Goal: Find specific page/section: Find specific page/section

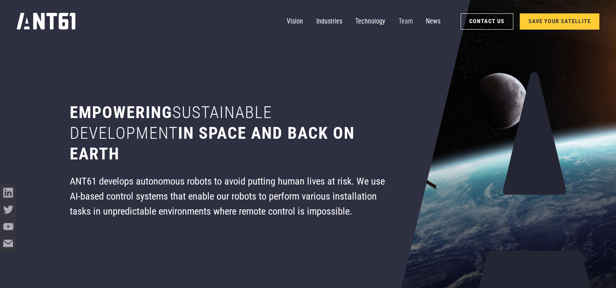
click at [413, 23] on link "Team" at bounding box center [405, 21] width 14 height 17
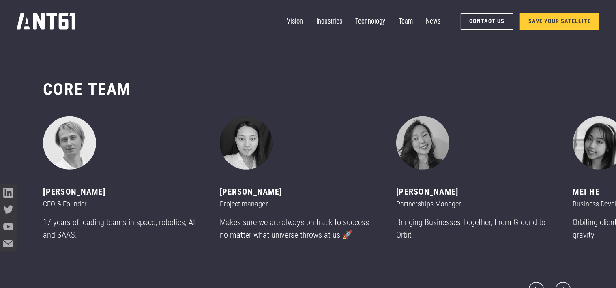
scroll to position [3412, 0]
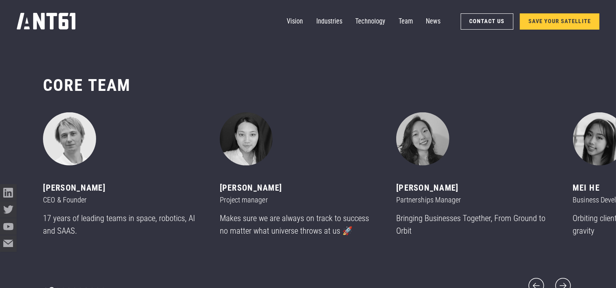
click at [52, 287] on div "Show slide 2 of 11" at bounding box center [51, 289] width 3 height 3
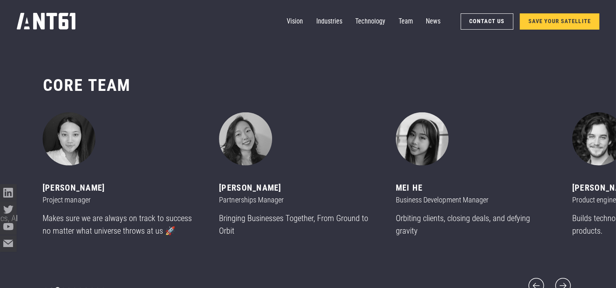
click at [58, 287] on div "Show slide 3 of 11" at bounding box center [57, 289] width 3 height 3
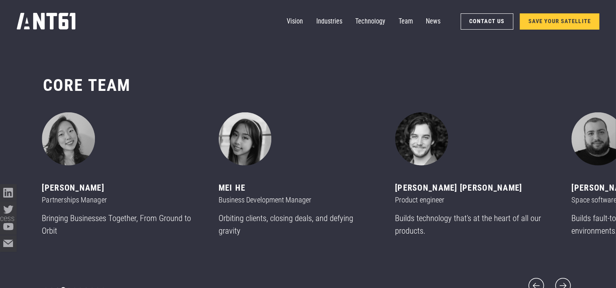
click at [63, 287] on div "Show slide 4 of 11" at bounding box center [63, 289] width 3 height 3
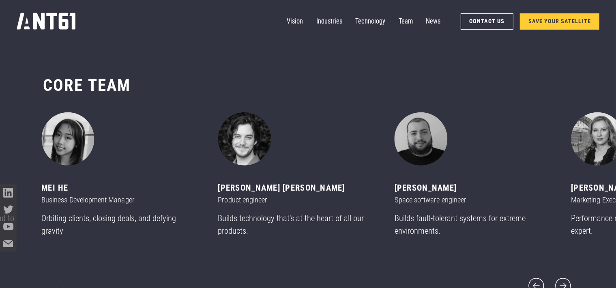
click at [68, 284] on div "carousel" at bounding box center [74, 290] width 63 height 12
click at [71, 286] on div "carousel" at bounding box center [74, 290] width 63 height 12
click at [70, 287] on div "carousel" at bounding box center [74, 290] width 63 height 12
click at [69, 287] on div "Show slide 5 of 11" at bounding box center [68, 289] width 3 height 3
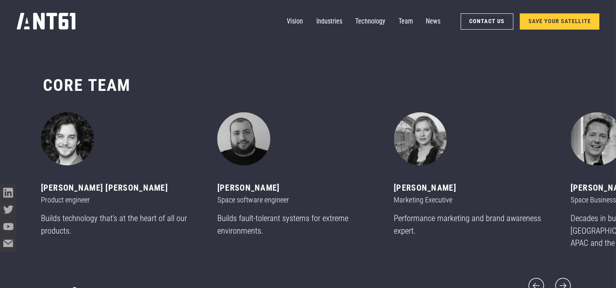
click at [74, 287] on div "Show slide 6 of 11" at bounding box center [74, 289] width 3 height 3
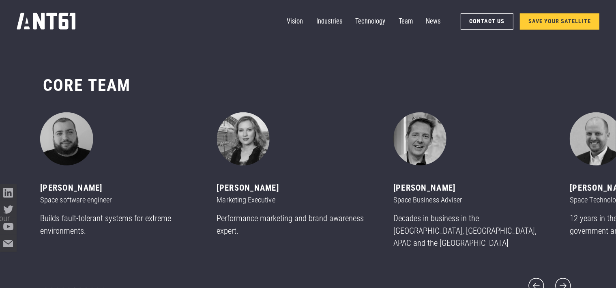
click at [81, 284] on div "carousel" at bounding box center [74, 290] width 63 height 12
click at [81, 287] on div "Show slide 7 of 11" at bounding box center [80, 289] width 3 height 3
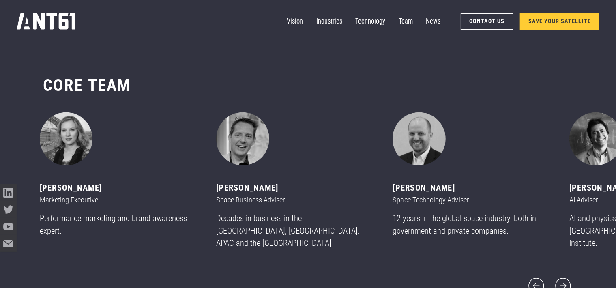
click at [82, 285] on div "carousel" at bounding box center [74, 290] width 63 height 12
click at [86, 287] on div "Show slide 8 of 11" at bounding box center [85, 289] width 3 height 3
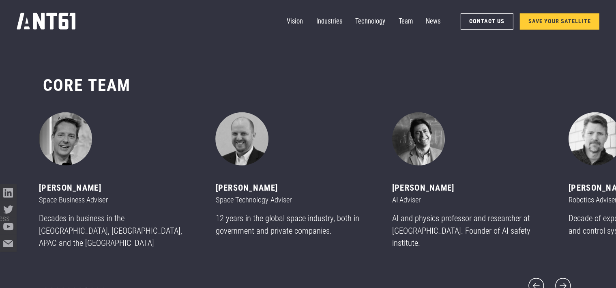
click at [89, 285] on div "carousel" at bounding box center [74, 290] width 63 height 12
click at [93, 284] on div "carousel" at bounding box center [74, 290] width 63 height 12
click at [90, 287] on div "Show slide 9 of 11" at bounding box center [91, 289] width 3 height 3
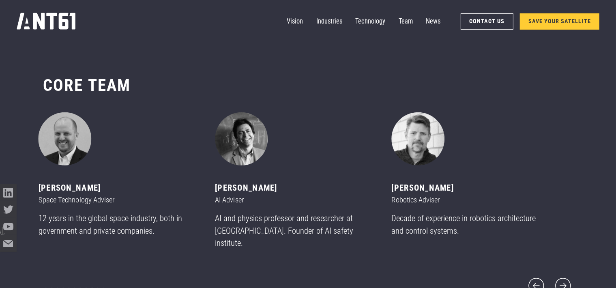
click at [95, 286] on div "carousel" at bounding box center [74, 290] width 63 height 12
click at [97, 287] on div "Show slide 10 of 11" at bounding box center [97, 289] width 3 height 3
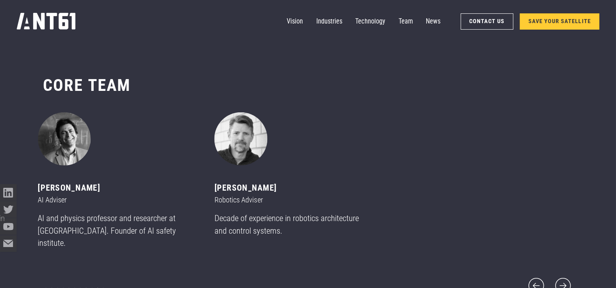
click at [105, 286] on div "carousel" at bounding box center [74, 290] width 63 height 12
click at [102, 287] on div "Show slide 11 of 11" at bounding box center [103, 289] width 3 height 3
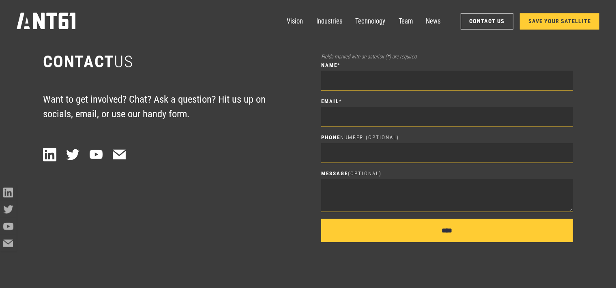
drag, startPoint x: 346, startPoint y: 197, endPoint x: 228, endPoint y: 107, distance: 149.2
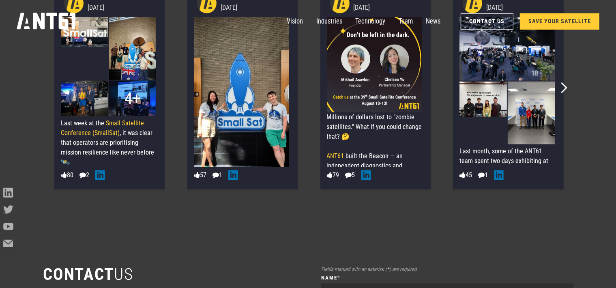
scroll to position [3800, 0]
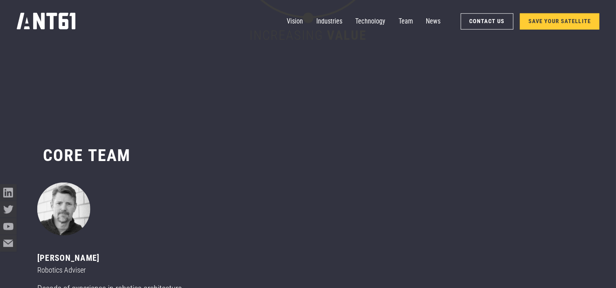
drag, startPoint x: 592, startPoint y: 141, endPoint x: 606, endPoint y: 121, distance: 24.4
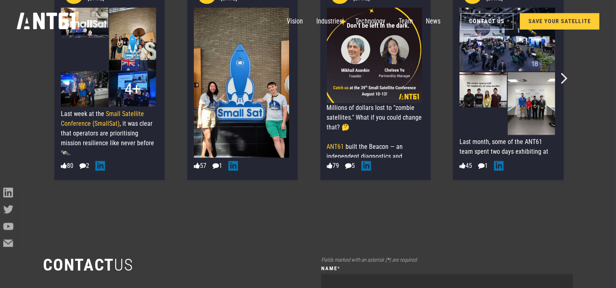
scroll to position [3720, 0]
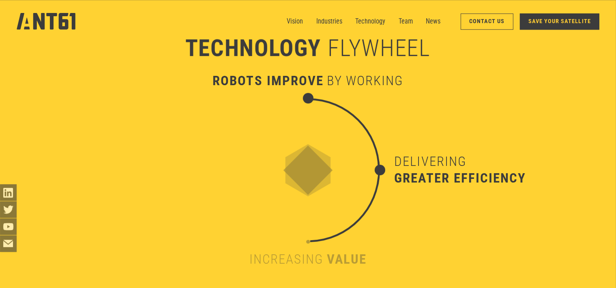
drag, startPoint x: 433, startPoint y: 30, endPoint x: 476, endPoint y: -46, distance: 87.9
